Goal: Transaction & Acquisition: Purchase product/service

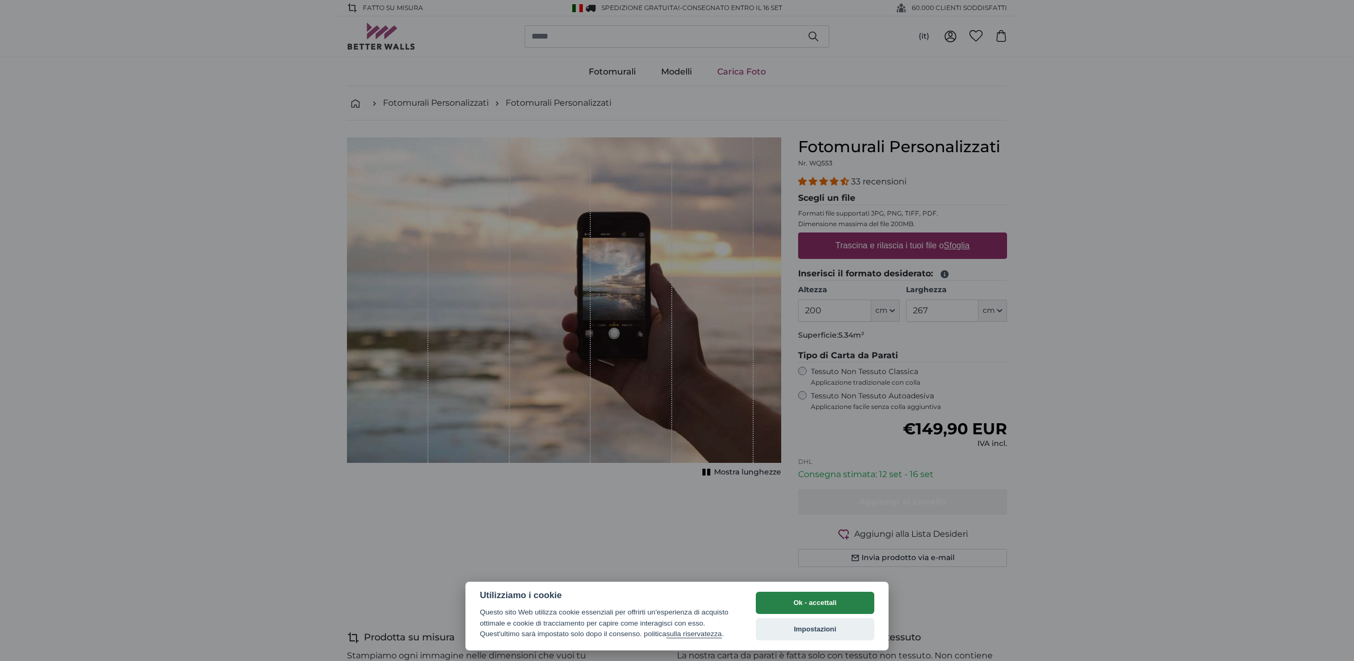
click at [821, 601] on button "Ok - accettali" at bounding box center [815, 603] width 118 height 22
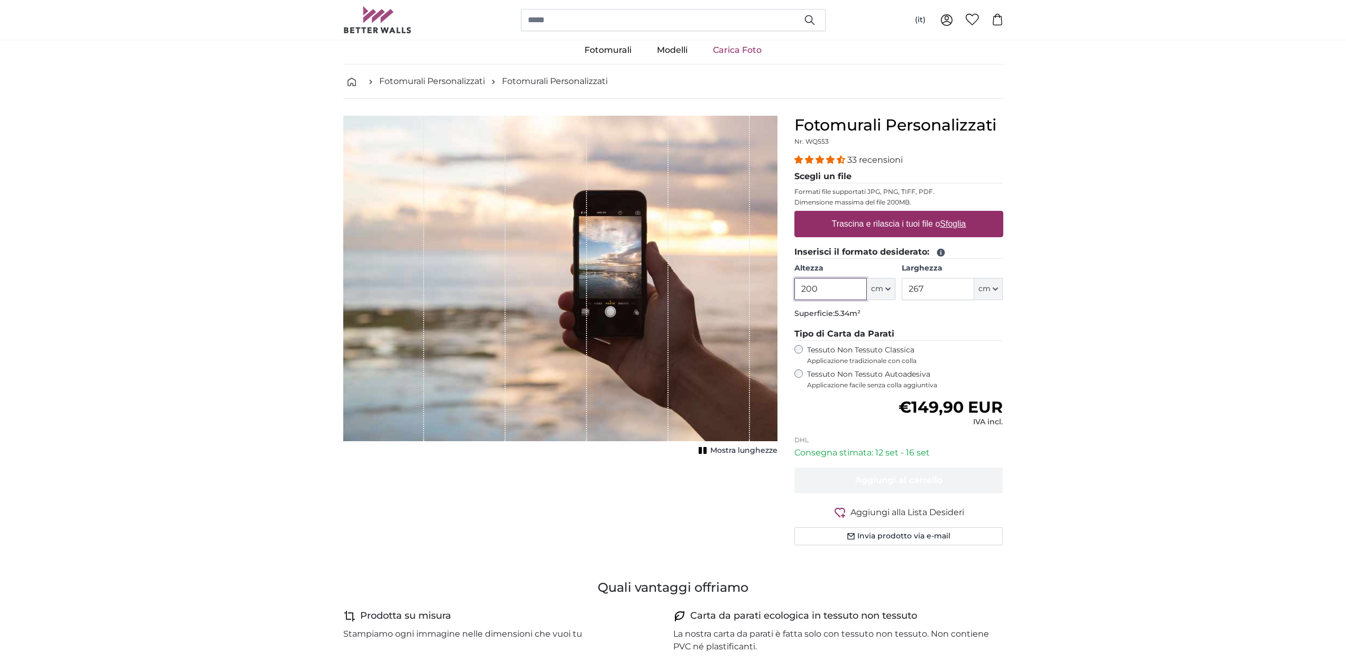
scroll to position [75, 0]
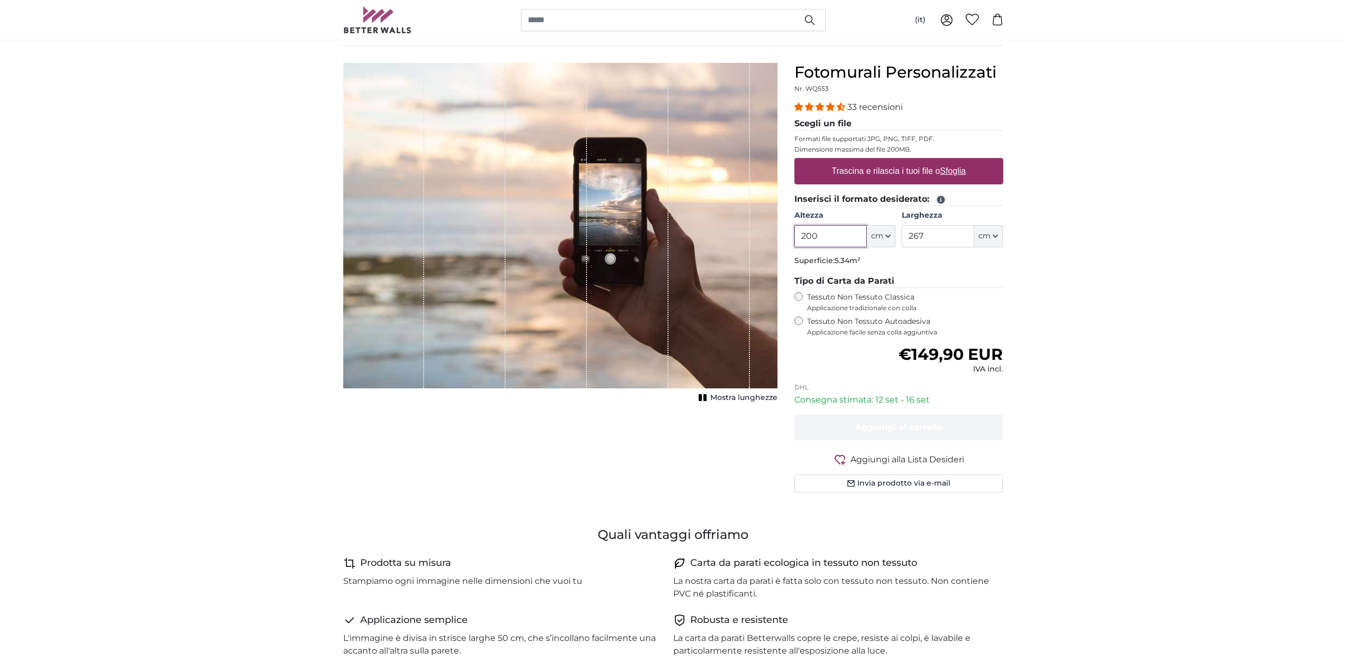
drag, startPoint x: 822, startPoint y: 236, endPoint x: 757, endPoint y: 229, distance: 65.5
click at [757, 229] on product-detail "[PERSON_NAME] immagine Mostra lunghezze Fotomurali Personalizzati Nr. WQ553 33 …" at bounding box center [673, 282] width 677 height 472
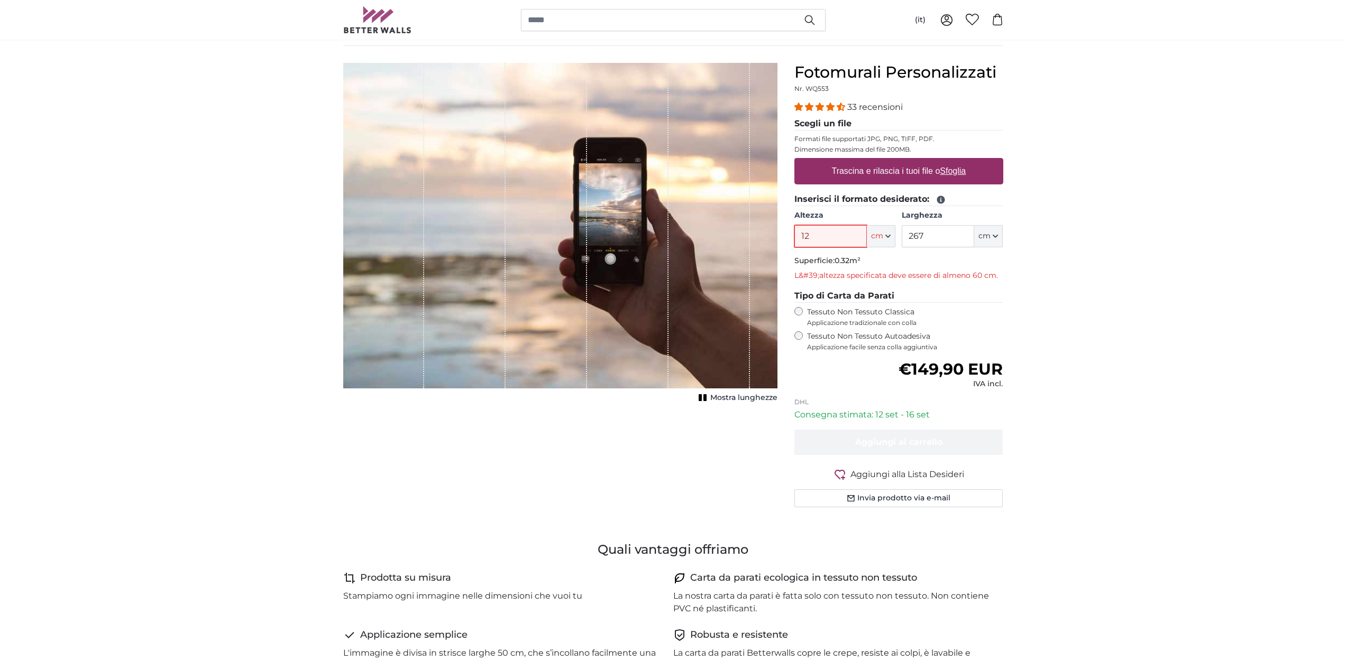
type input "1"
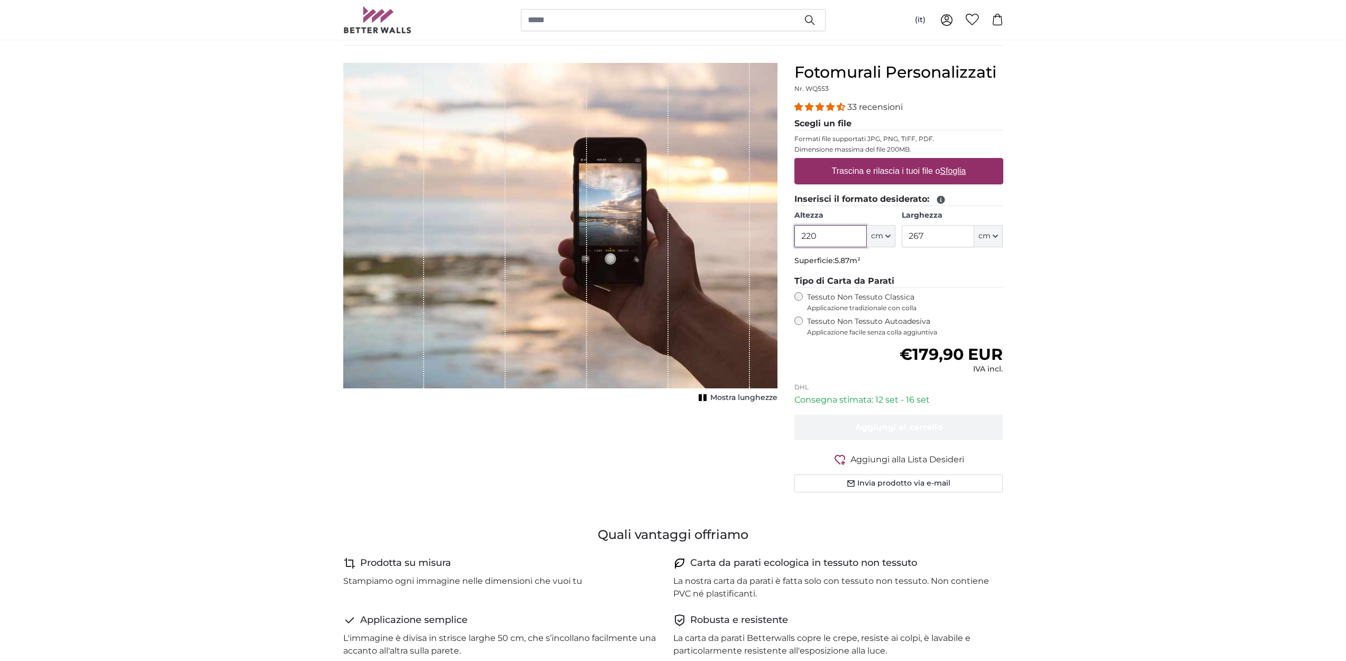
type input "220"
click at [947, 236] on input "267" at bounding box center [937, 236] width 72 height 22
drag, startPoint x: 948, startPoint y: 236, endPoint x: 876, endPoint y: 236, distance: 71.9
click at [876, 236] on div "Altezza 220 ft cm Centimeter (cm) Inches (inch) Feet (ft. in.) [GEOGRAPHIC_DATA…" at bounding box center [898, 228] width 209 height 37
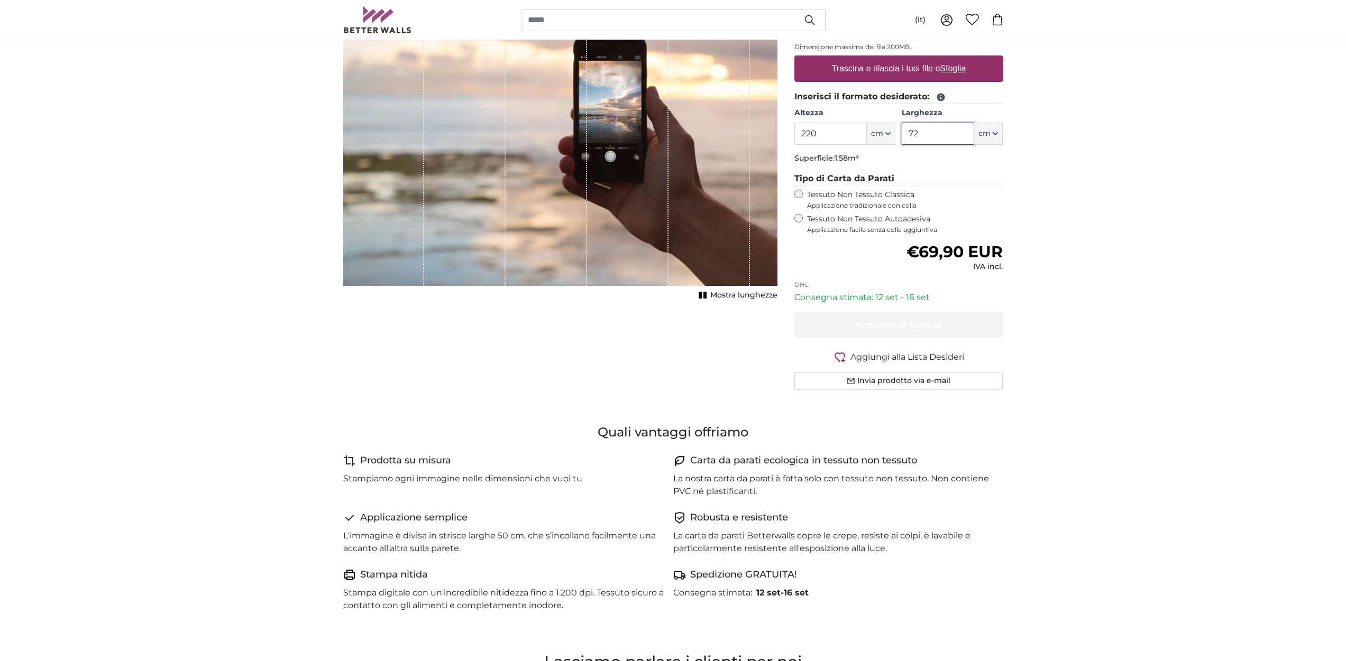
scroll to position [192, 0]
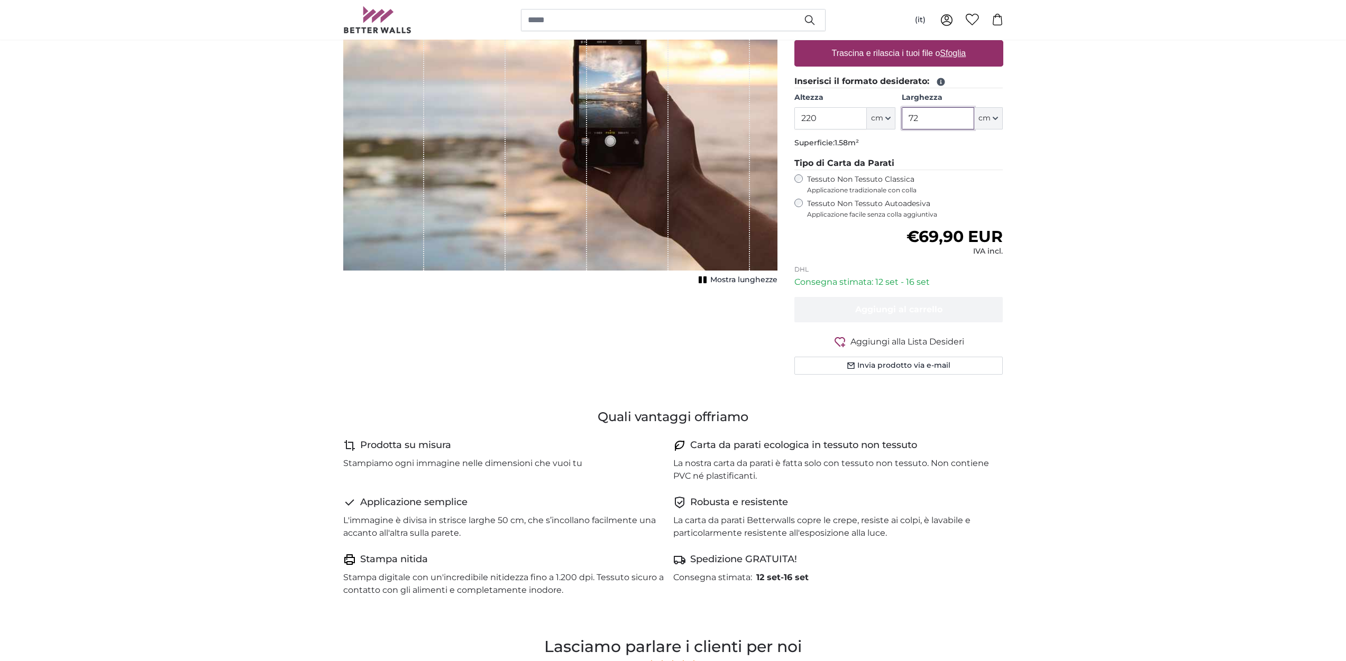
type input "72"
click at [990, 118] on span "cm" at bounding box center [984, 118] width 12 height 11
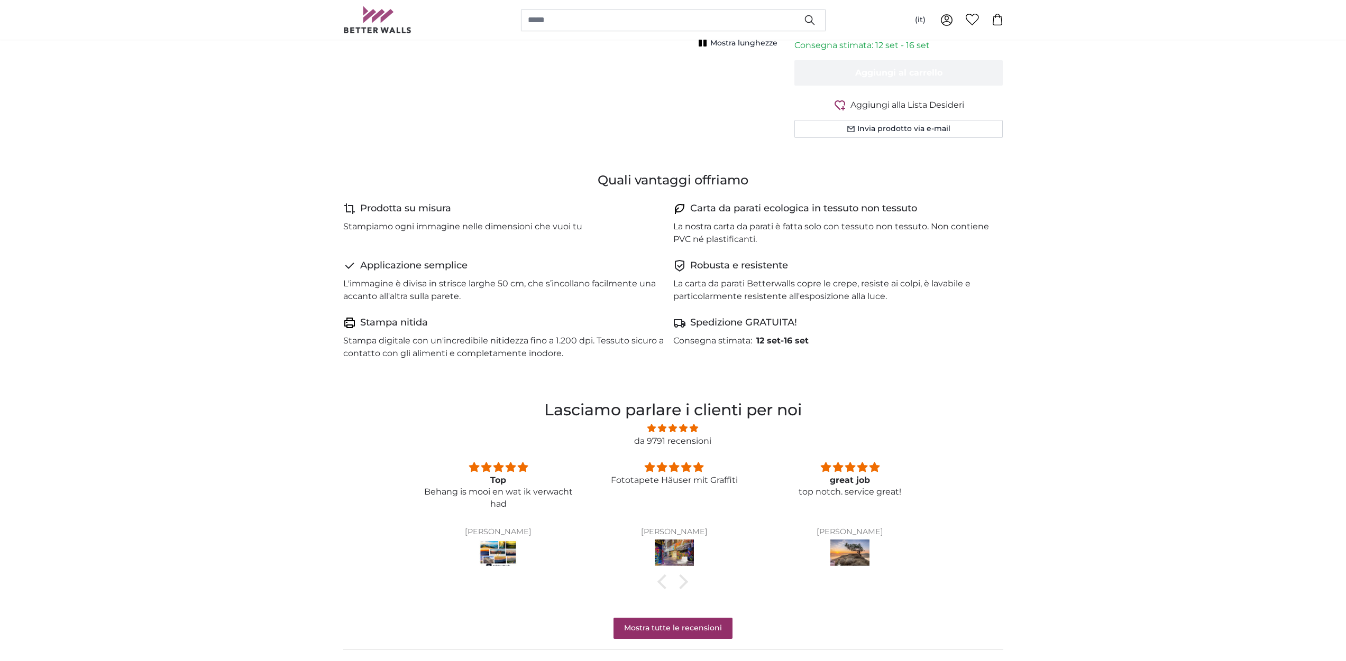
scroll to position [490, 0]
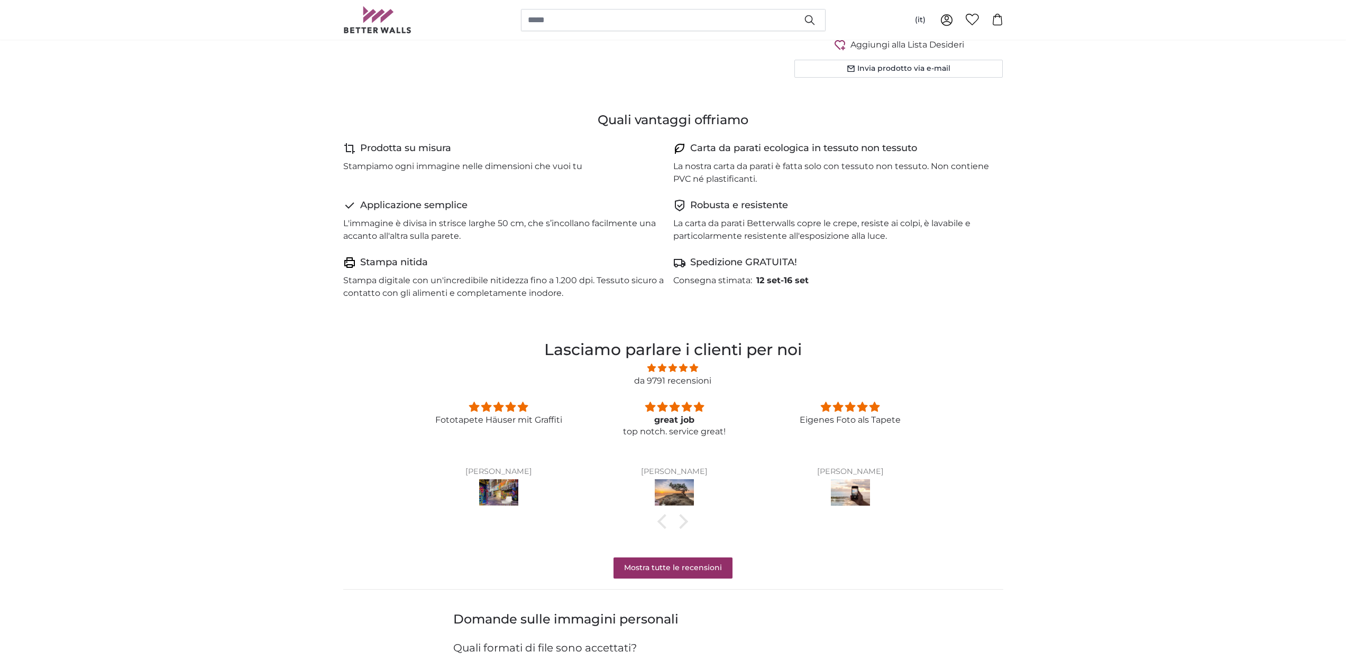
click at [498, 489] on img at bounding box center [498, 495] width 39 height 30
